Goal: Information Seeking & Learning: Find specific fact

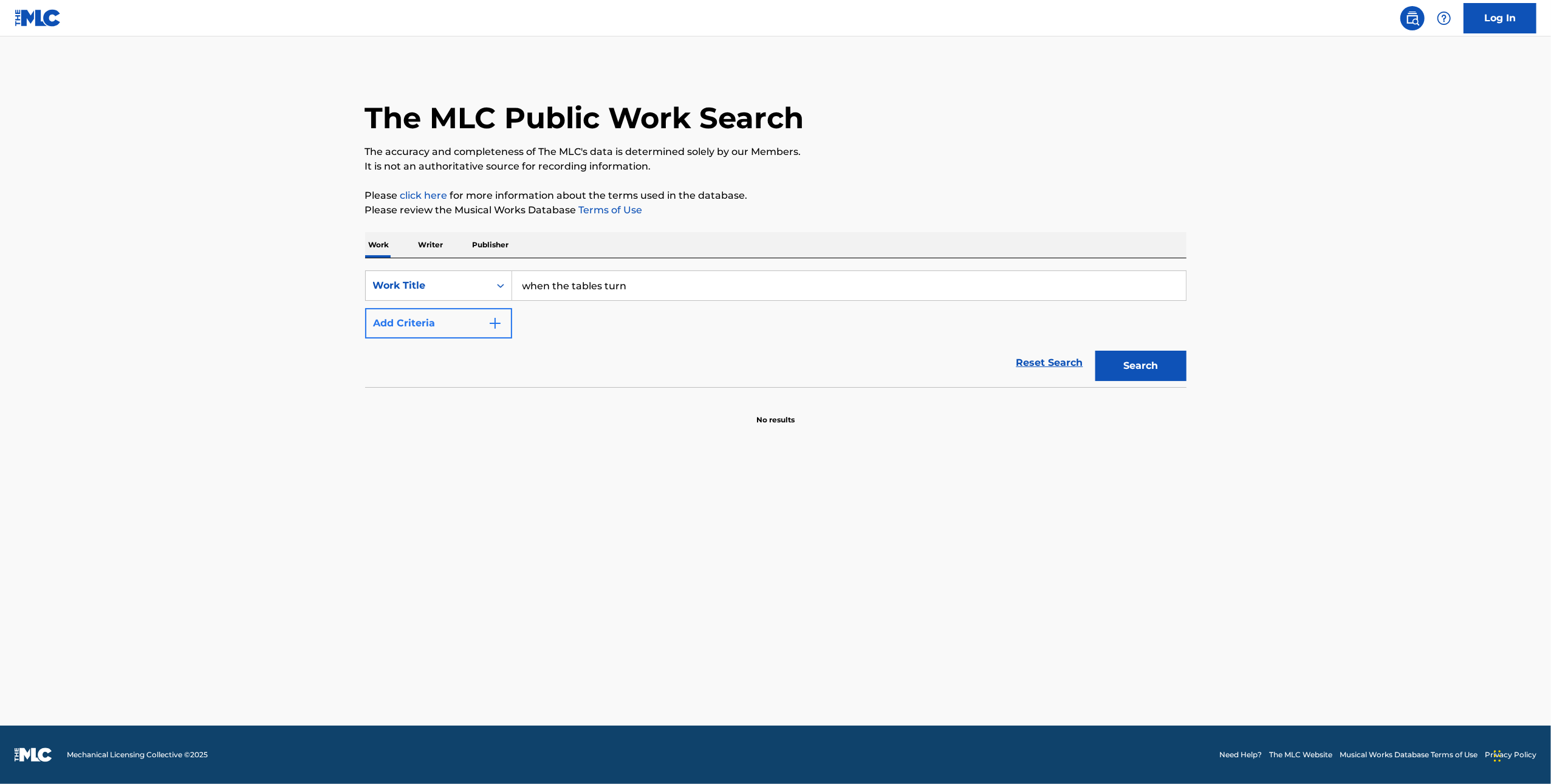
type input "when the tables turn"
click at [485, 325] on button "Add Criteria" at bounding box center [438, 323] width 147 height 31
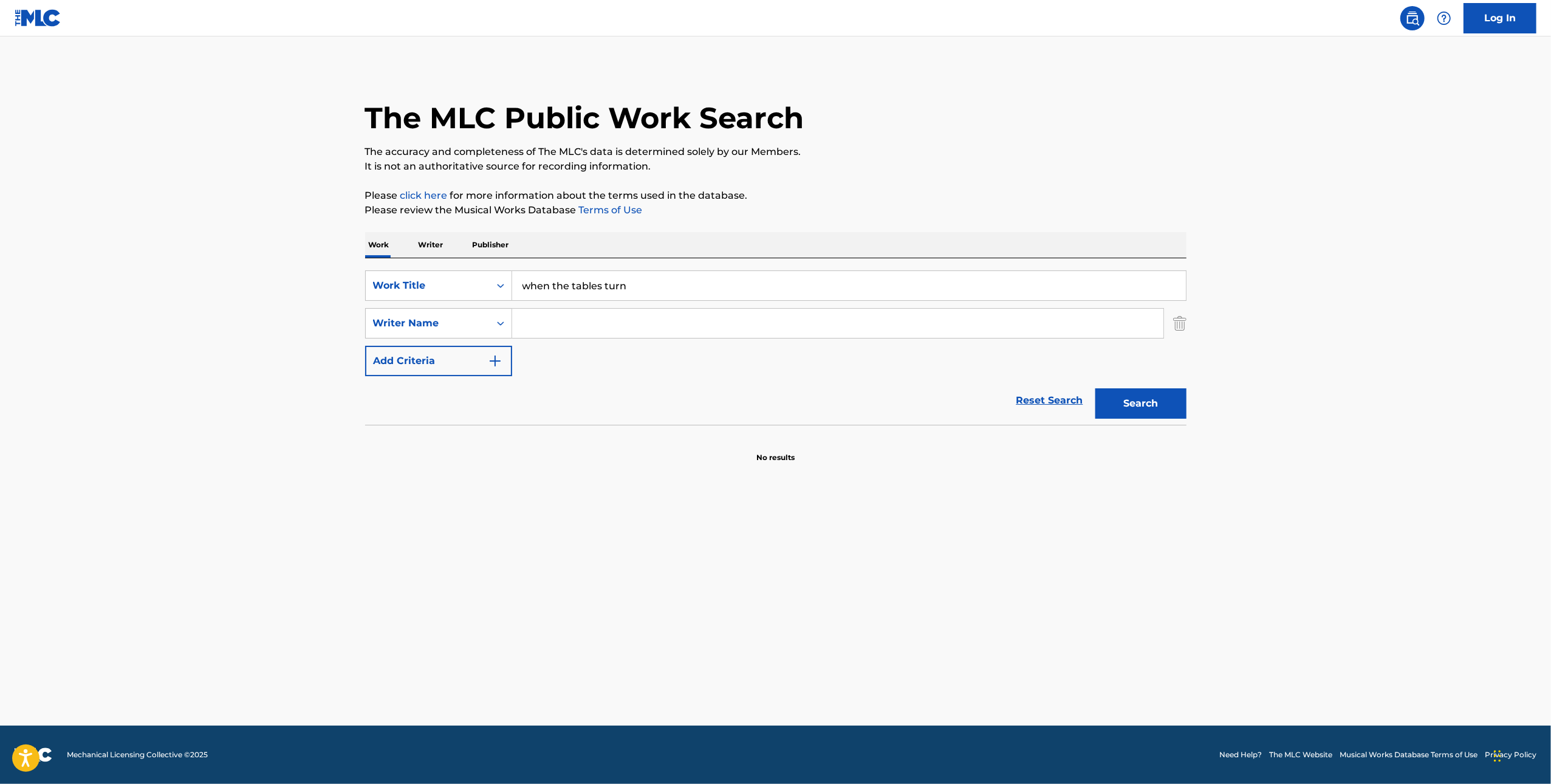
click at [662, 322] on input "Search Form" at bounding box center [838, 323] width 651 height 29
type input "[PERSON_NAME]"
click at [1095, 388] on button "Search" at bounding box center [1141, 403] width 91 height 31
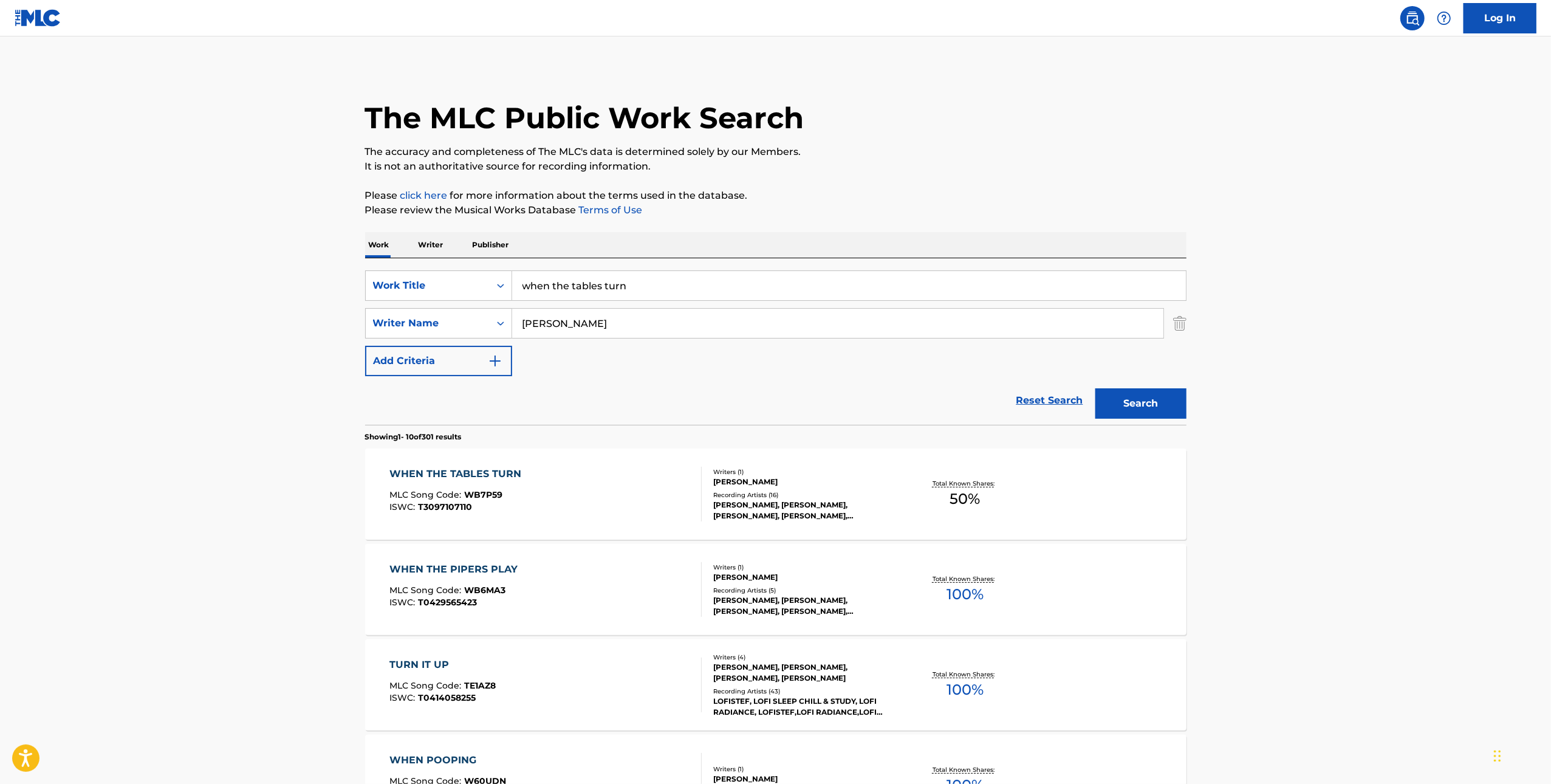
click at [656, 482] on div "WHEN THE TABLES TURN MLC Song Code : WB7P59 ISWC : T3097107110" at bounding box center [546, 494] width 312 height 55
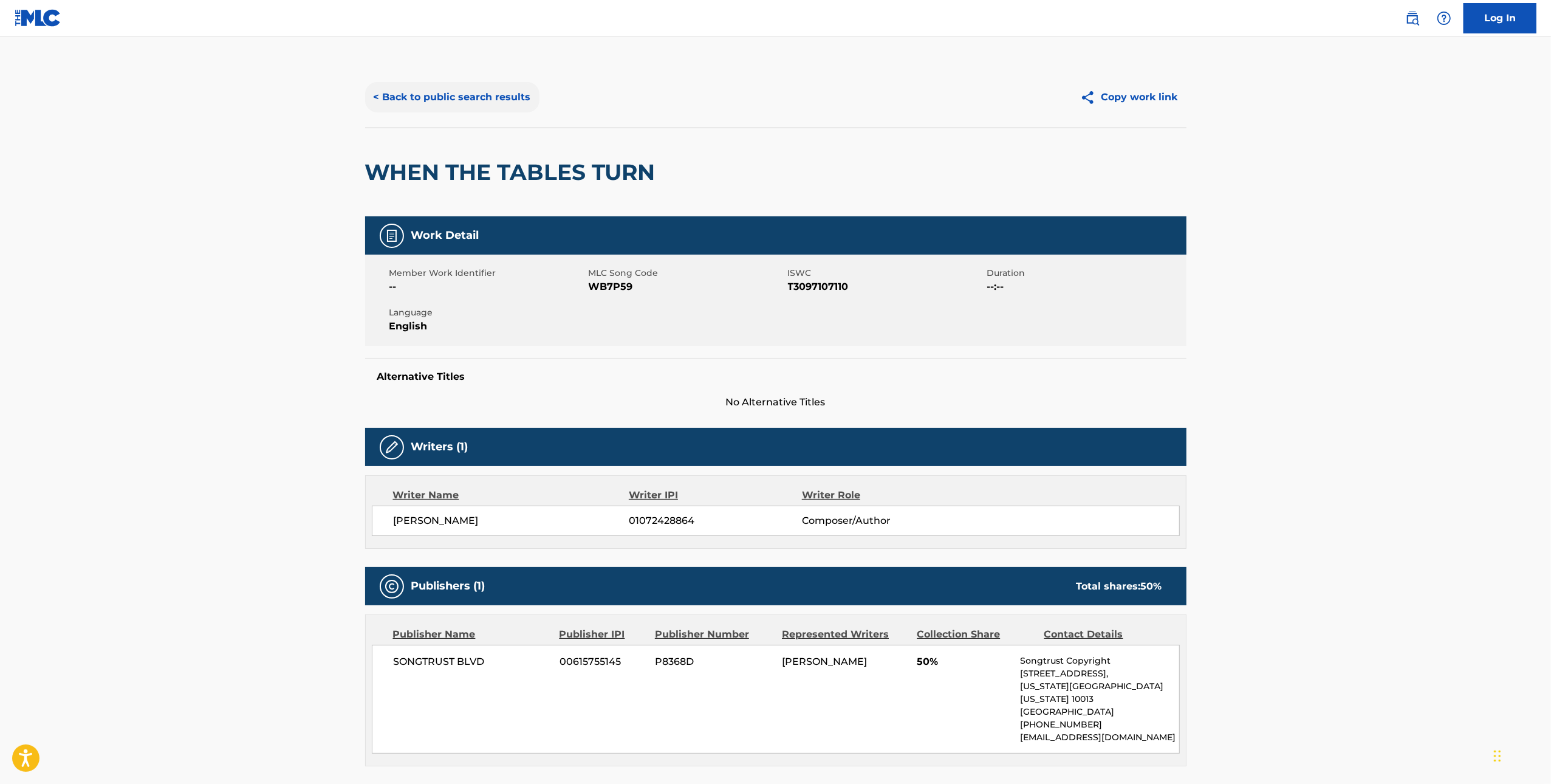
click at [500, 104] on button "< Back to public search results" at bounding box center [453, 97] width 175 height 31
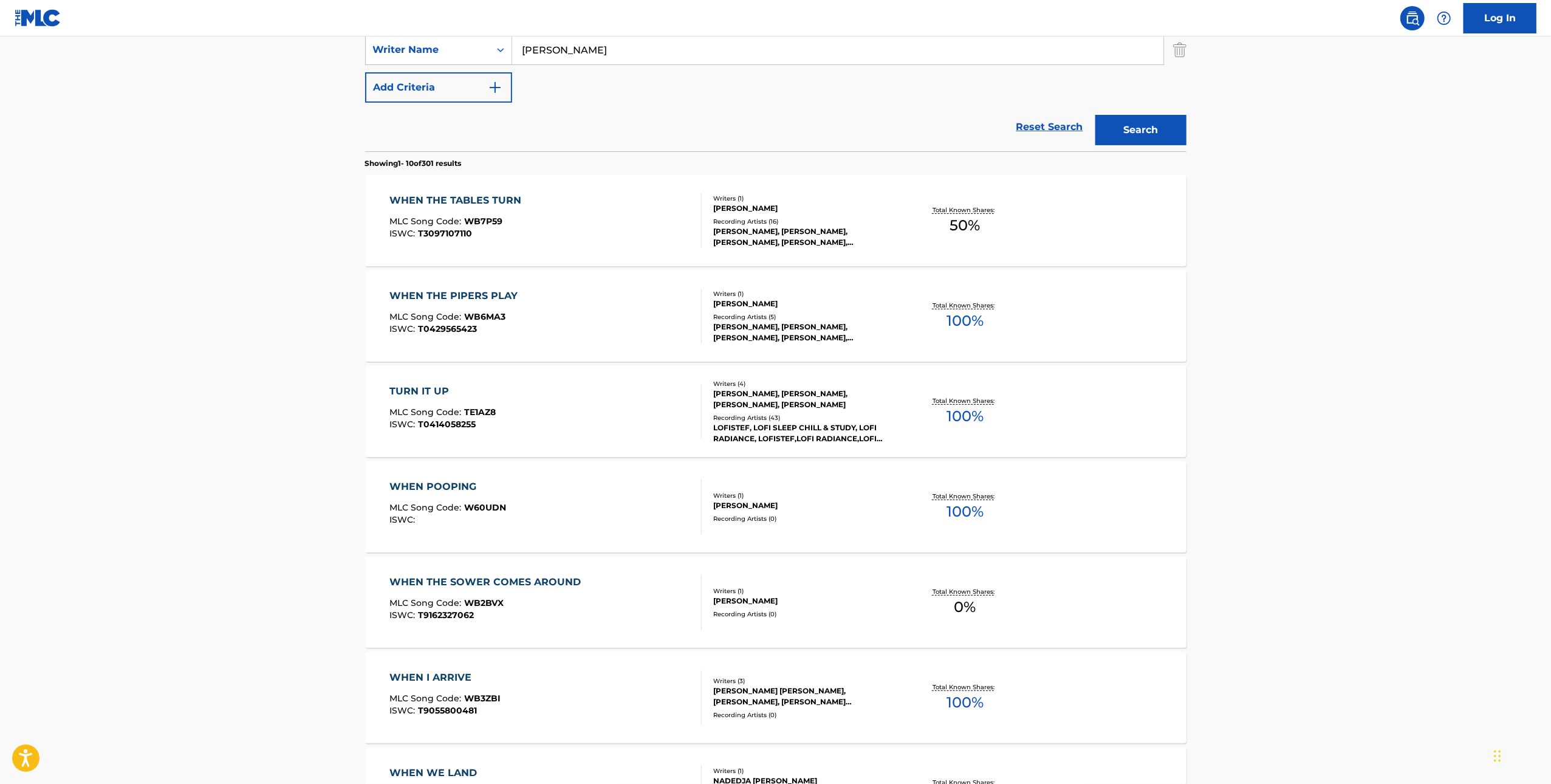
scroll to position [385, 0]
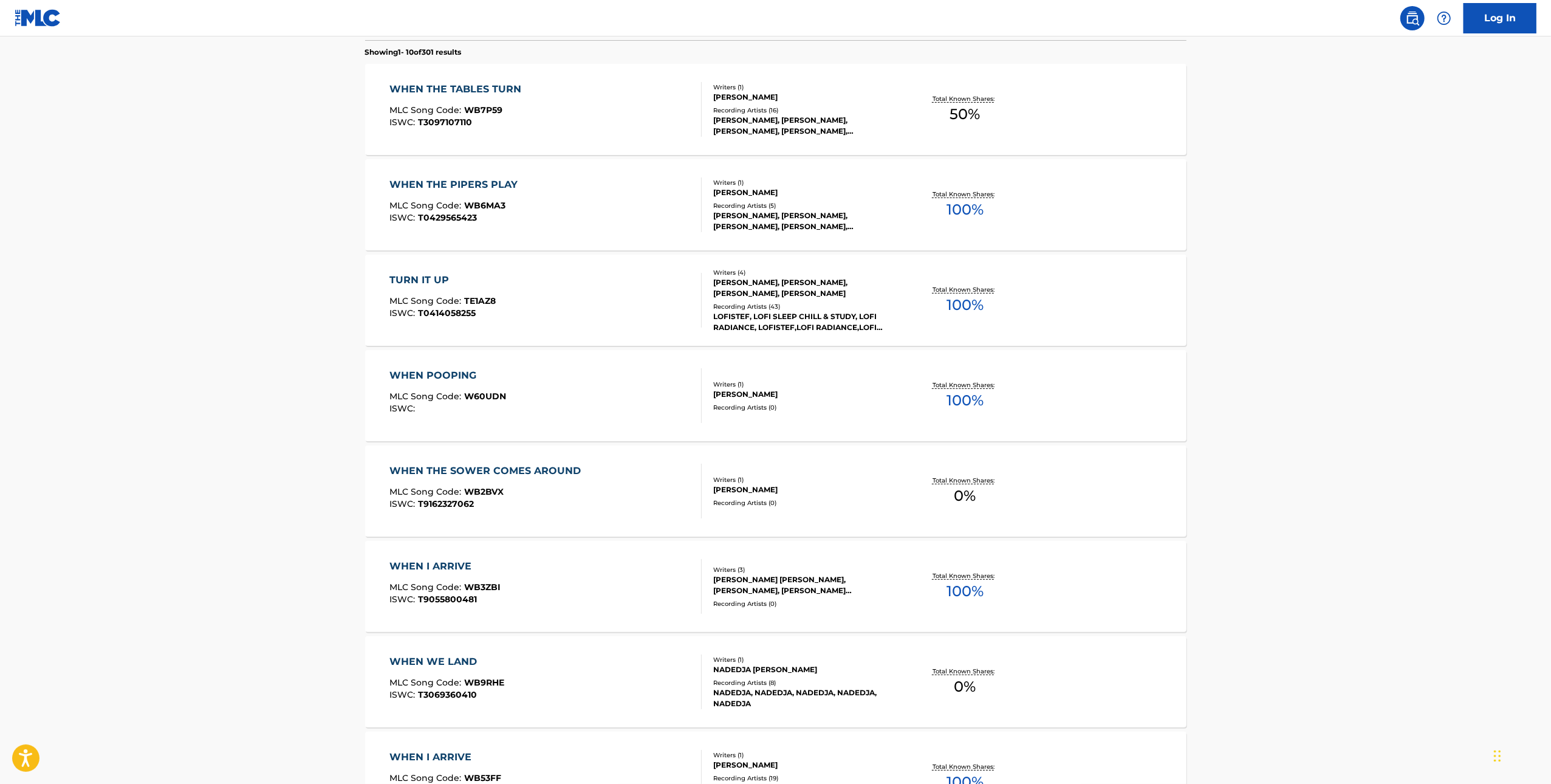
click at [553, 91] on div "WHEN THE TABLES TURN MLC Song Code : WB7P59 ISWC : T3097107110" at bounding box center [546, 109] width 312 height 55
